Goal: Information Seeking & Learning: Check status

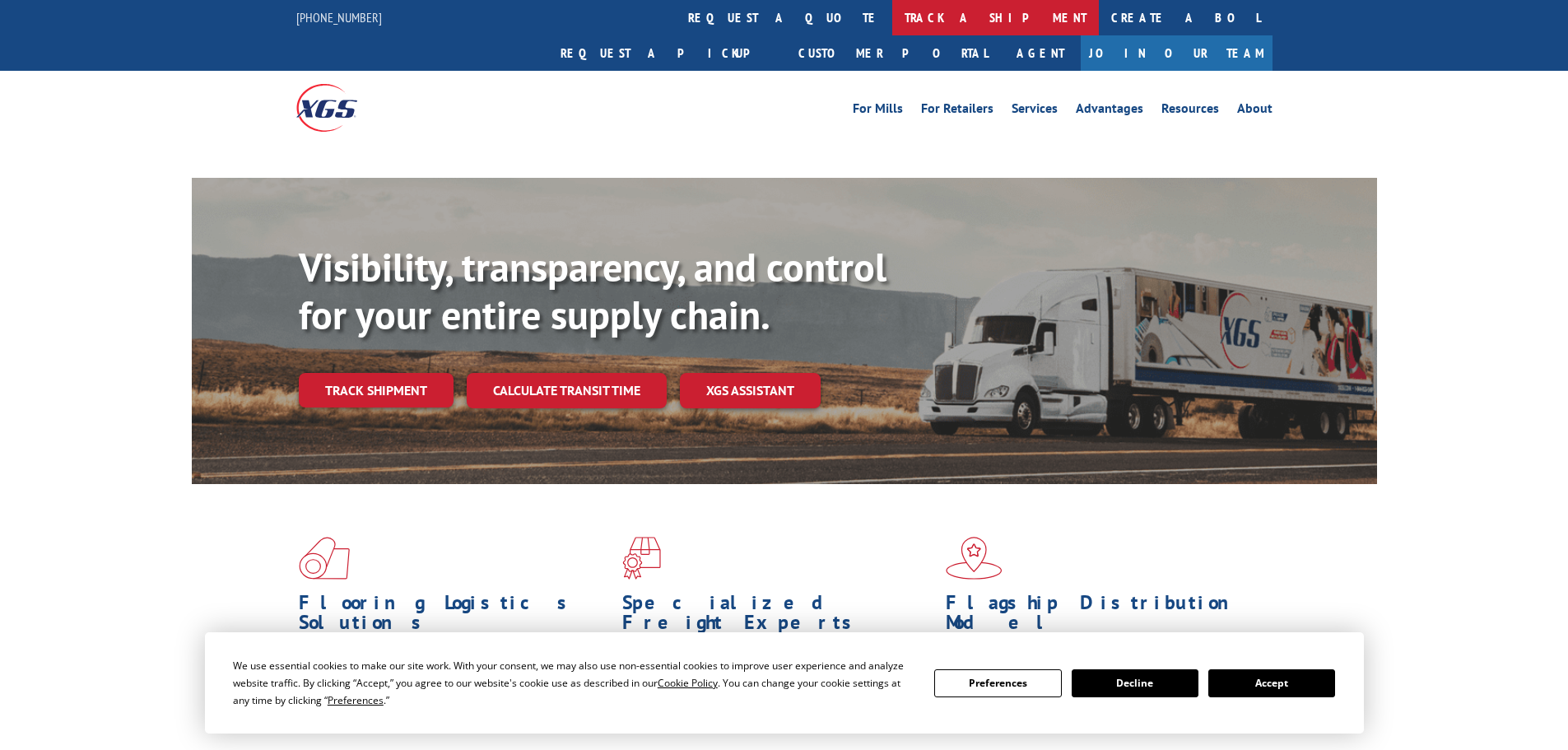
click at [892, 23] on link "track a shipment" at bounding box center [995, 17] width 207 height 35
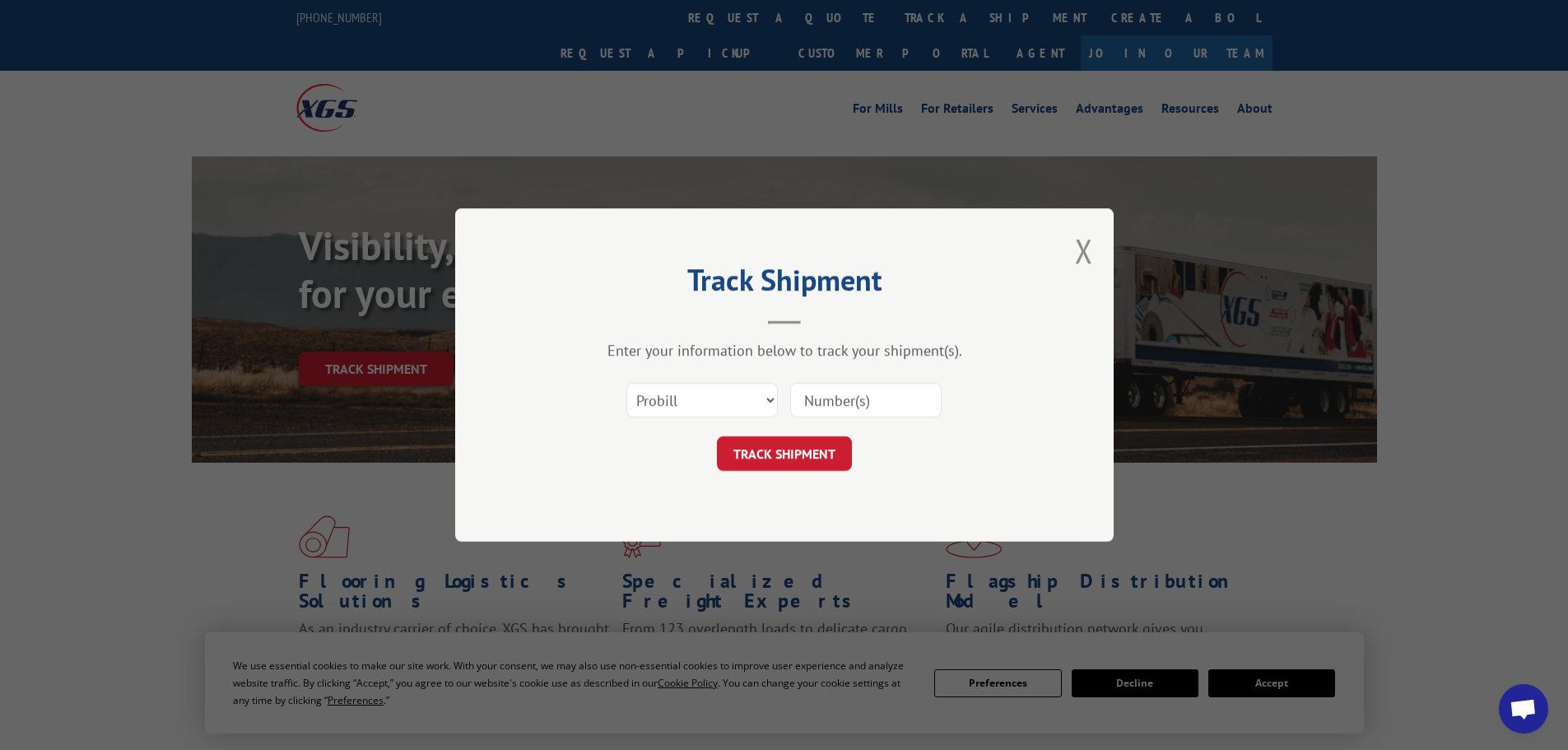
click at [720, 395] on select "Select category... Probill BOL PO" at bounding box center [702, 399] width 152 height 34
select select "bol"
click at [626, 382] on select "Select category... Probill BOL PO" at bounding box center [702, 399] width 152 height 34
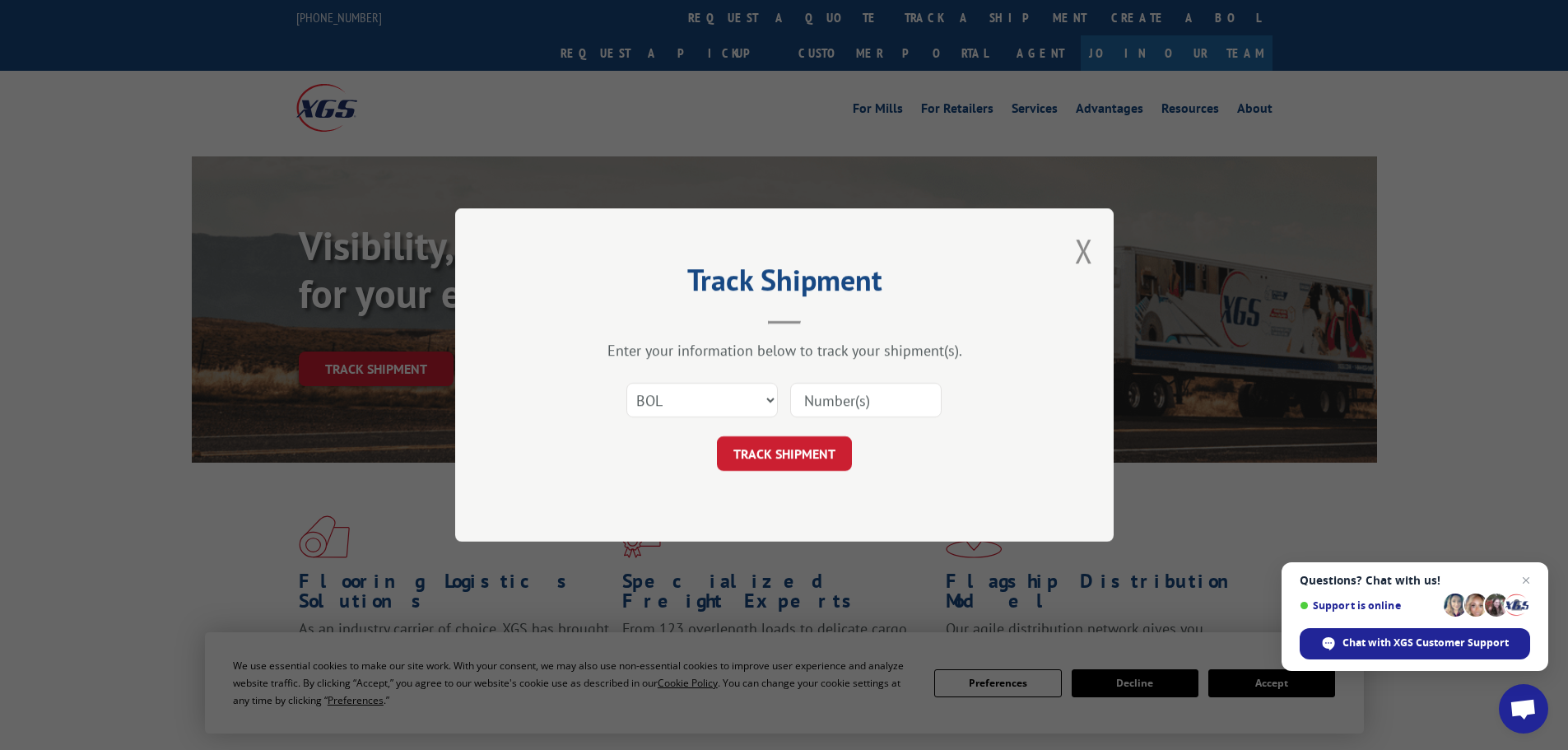
paste input "6168846"
type input "6168846"
click at [794, 452] on button "TRACK SHIPMENT" at bounding box center [784, 454] width 135 height 34
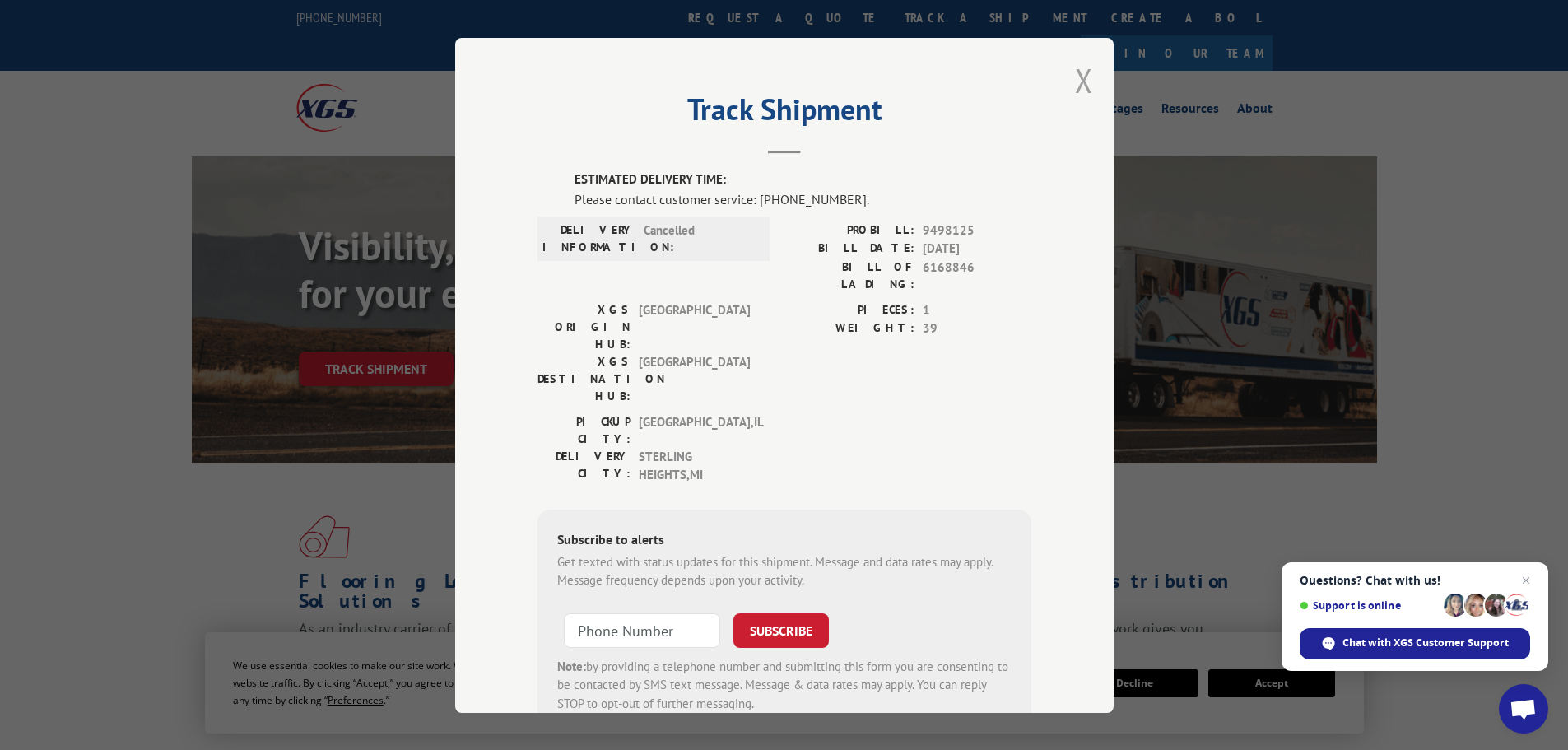
click at [1084, 70] on button "Close modal" at bounding box center [1084, 80] width 18 height 44
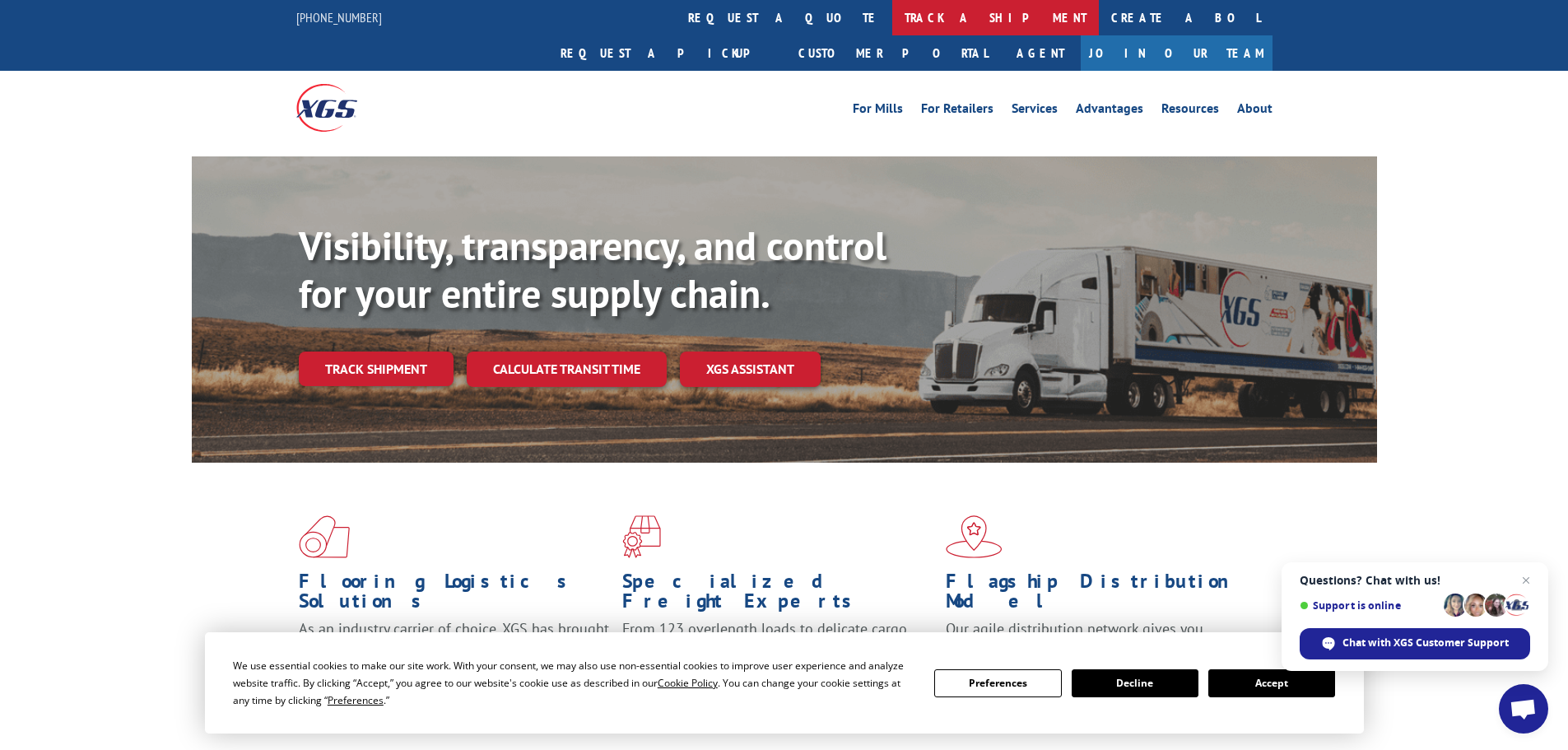
click at [892, 26] on link "track a shipment" at bounding box center [995, 17] width 207 height 35
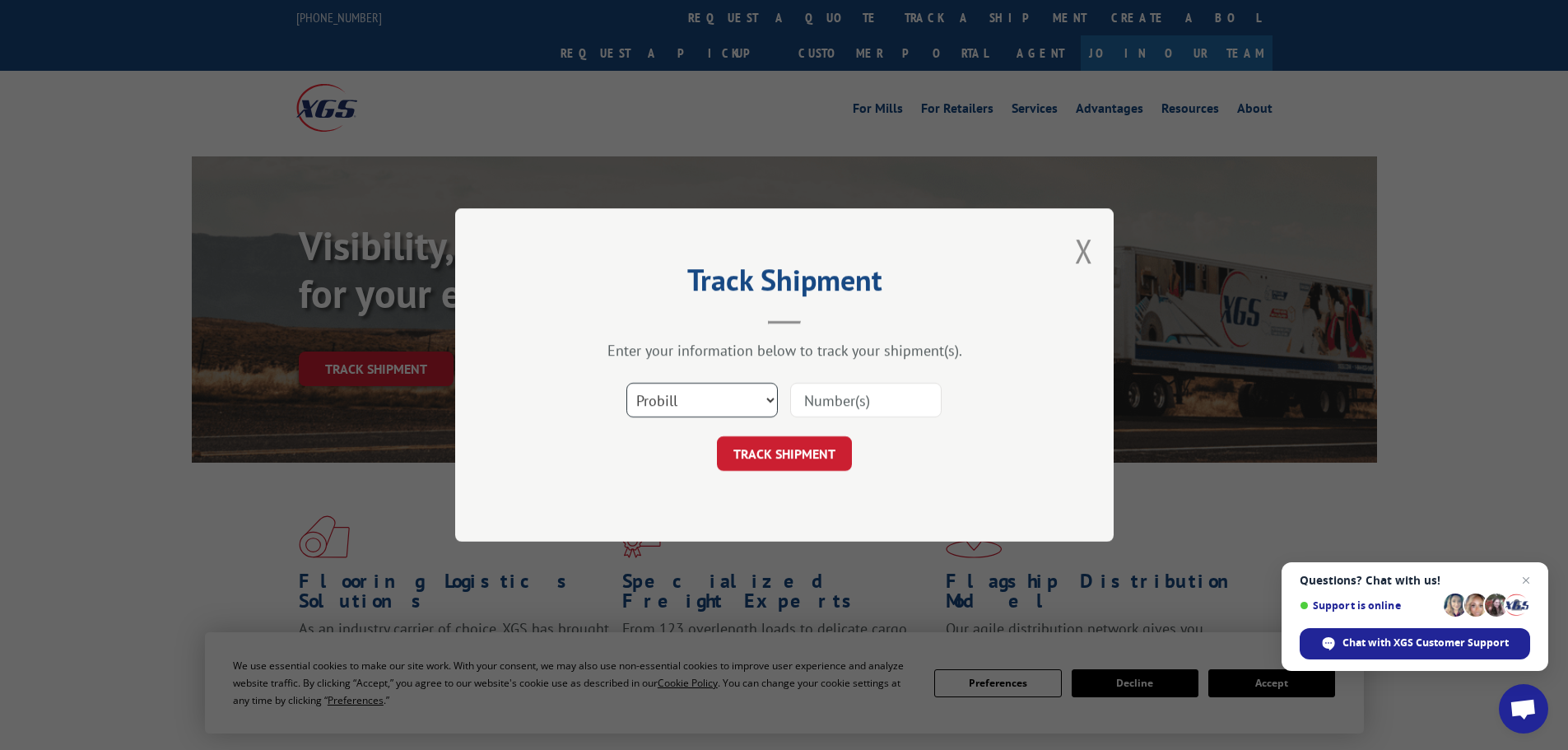
drag, startPoint x: 752, startPoint y: 407, endPoint x: 753, endPoint y: 415, distance: 8.1
click at [753, 407] on select "Select category... Probill BOL PO" at bounding box center [702, 399] width 152 height 34
select select "bol"
click at [626, 382] on select "Select category... Probill BOL PO" at bounding box center [702, 399] width 152 height 34
click at [817, 407] on input at bounding box center [865, 399] width 152 height 34
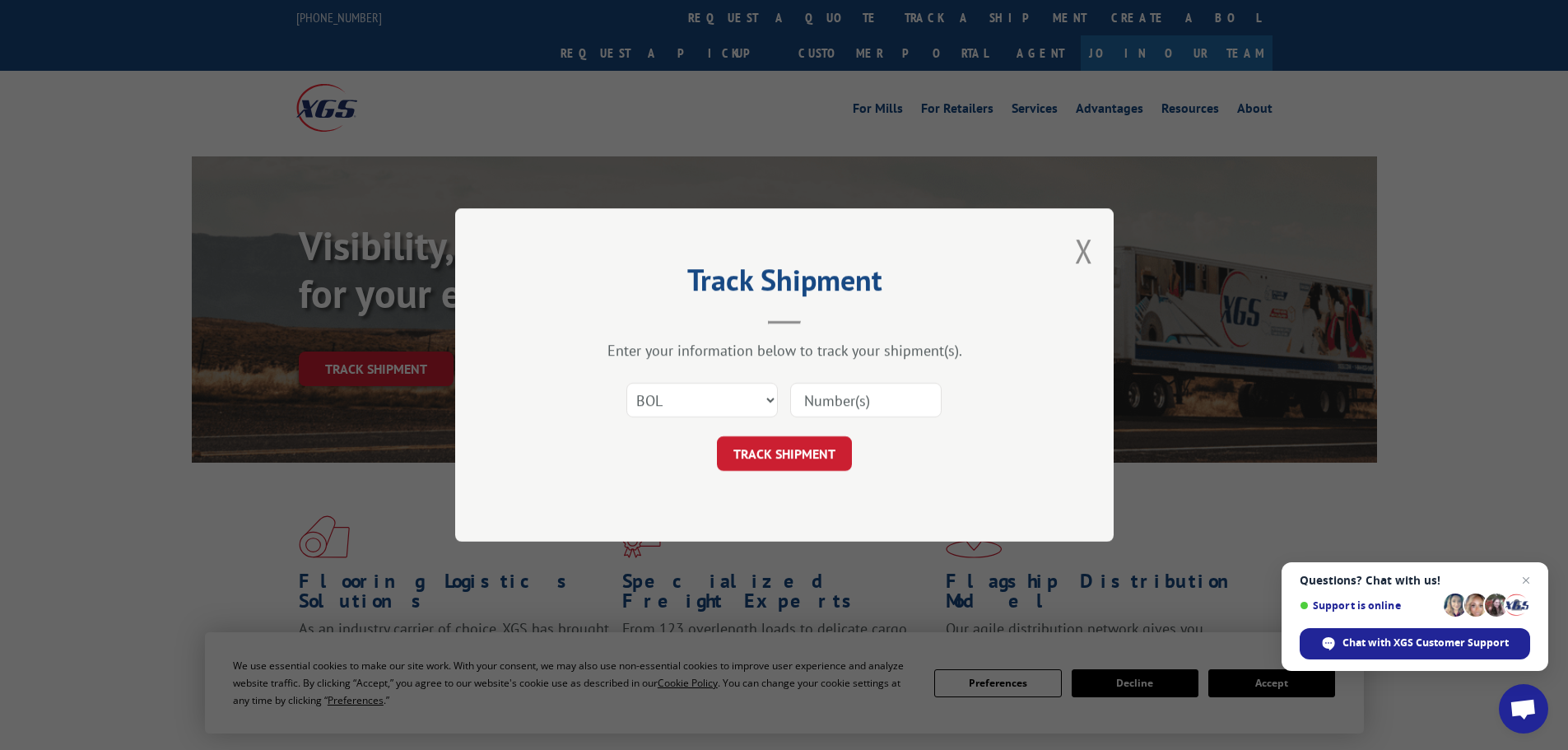
paste input "5195253"
type input "5195253"
click at [828, 458] on button "TRACK SHIPMENT" at bounding box center [784, 454] width 135 height 34
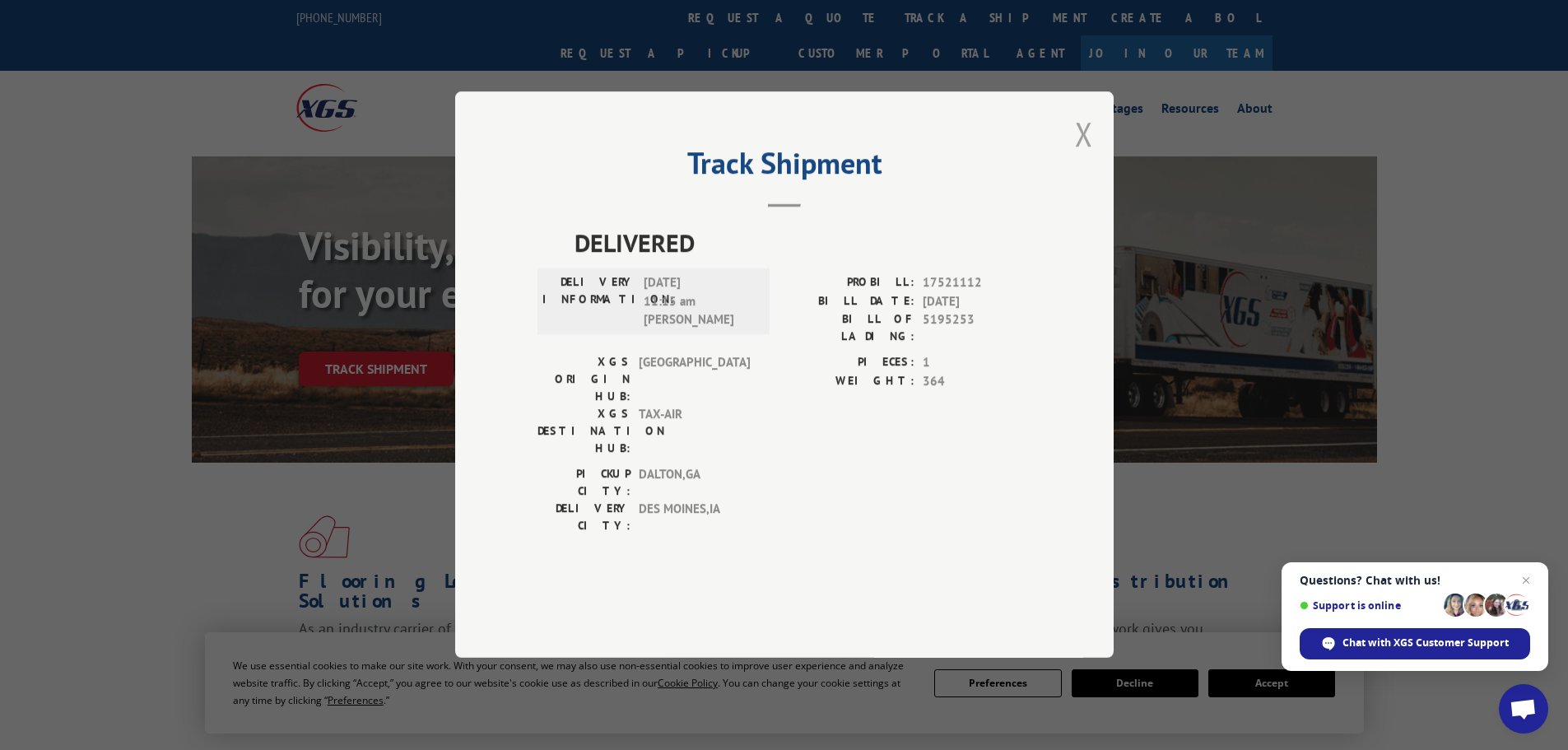
drag, startPoint x: 1085, startPoint y: 184, endPoint x: 794, endPoint y: 30, distance: 329.2
click at [1082, 155] on button "Close modal" at bounding box center [1084, 133] width 18 height 44
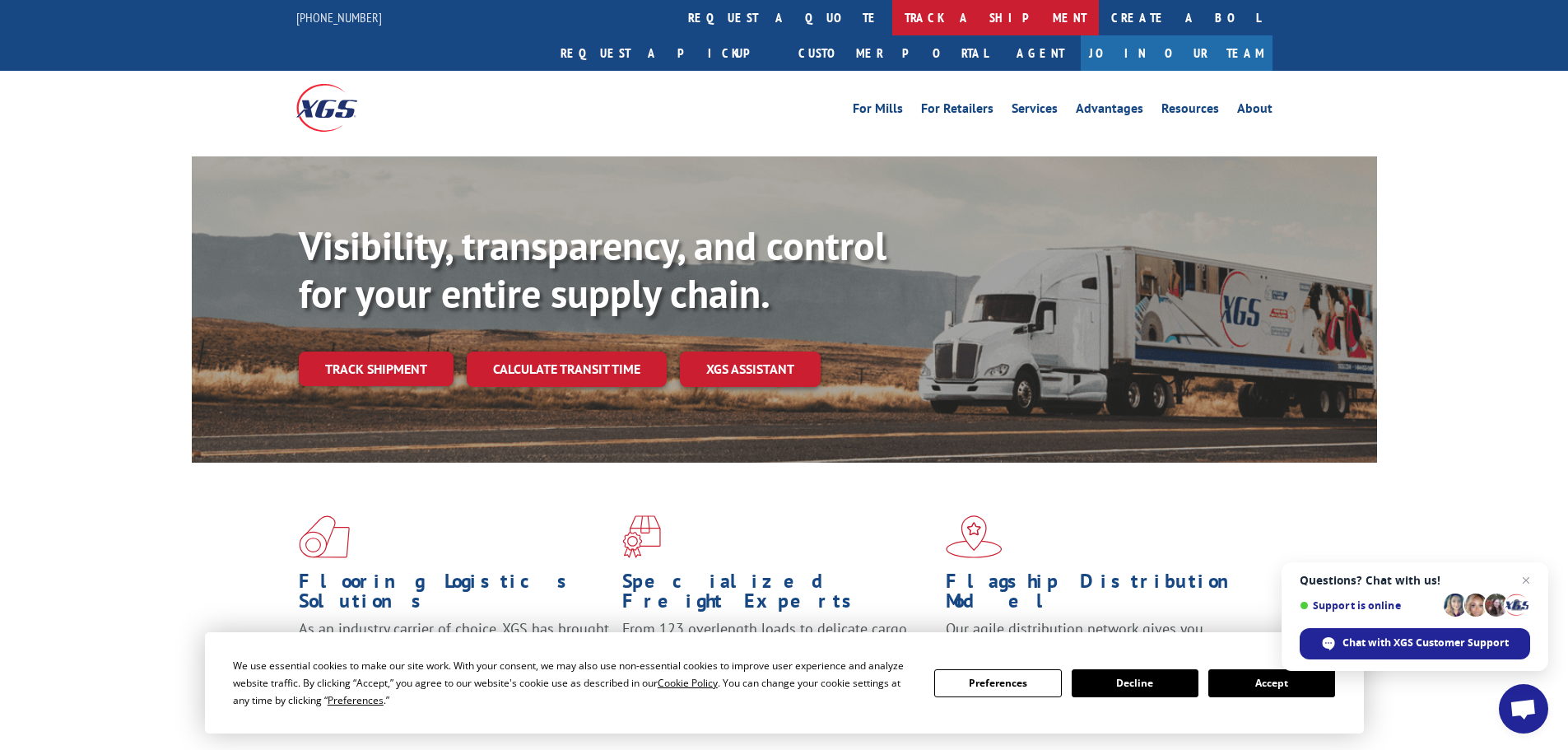
click at [892, 27] on link "track a shipment" at bounding box center [995, 17] width 207 height 35
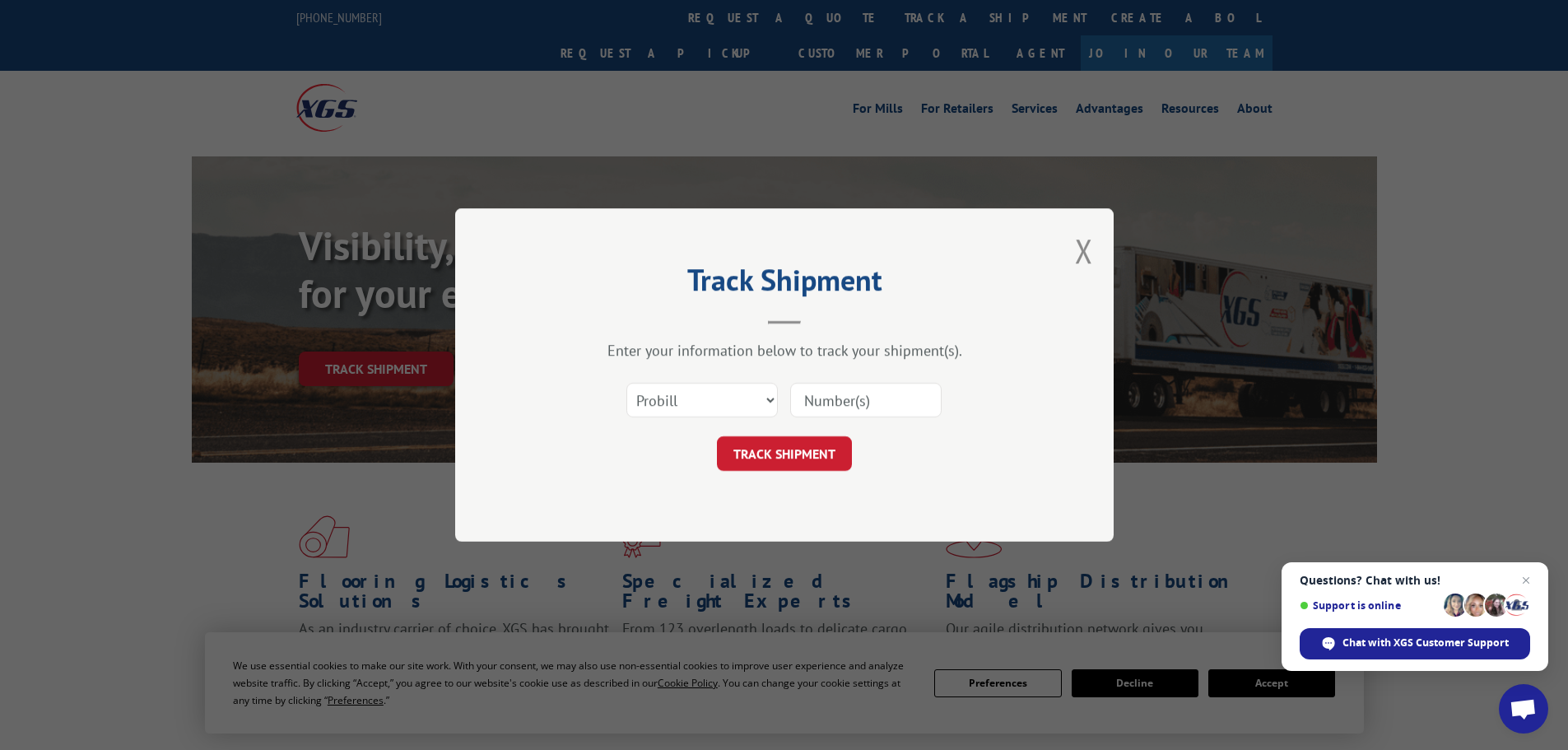
click at [734, 435] on form "Select category... Probill BOL PO TRACK SHIPMENT" at bounding box center [784, 421] width 494 height 98
click at [729, 389] on select "Select category... Probill BOL PO" at bounding box center [702, 399] width 152 height 34
select select "bol"
click at [626, 382] on select "Select category... Probill BOL PO" at bounding box center [702, 399] width 152 height 34
click at [822, 396] on input at bounding box center [865, 399] width 152 height 34
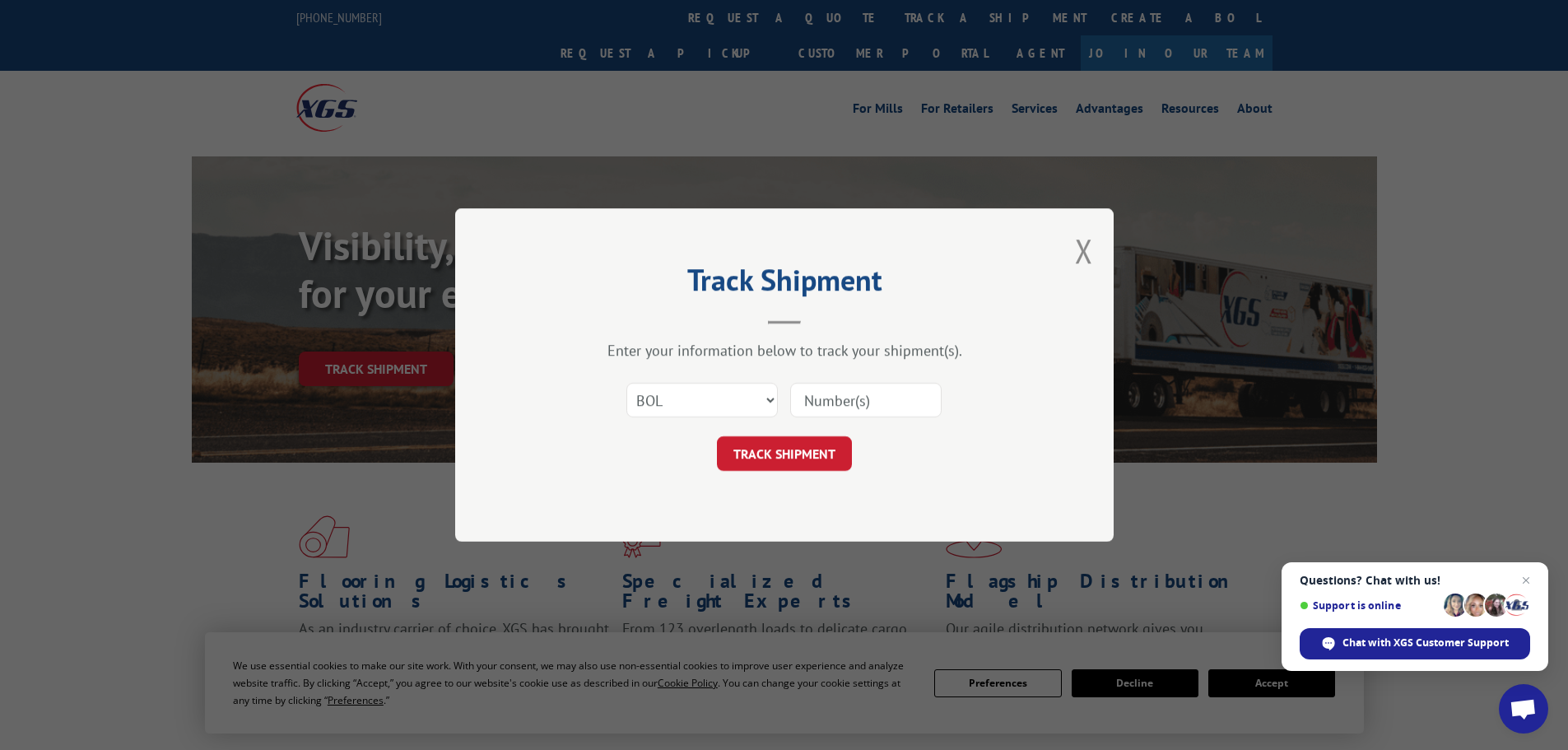
paste input "6011389"
type input "6011389"
click at [790, 461] on button "TRACK SHIPMENT" at bounding box center [784, 454] width 135 height 34
